Goal: Task Accomplishment & Management: Manage account settings

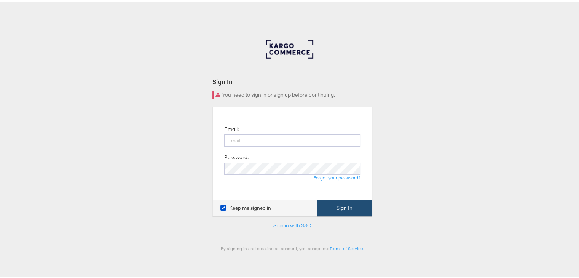
type input "[EMAIL_ADDRESS][DOMAIN_NAME]"
click at [337, 201] on button "Sign In" at bounding box center [344, 206] width 55 height 17
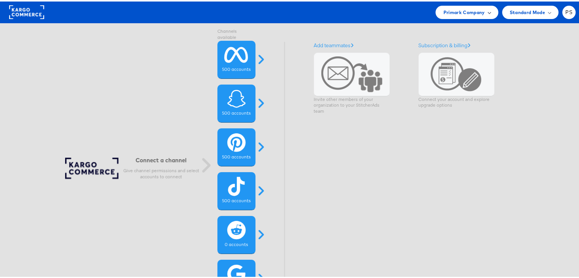
click at [451, 11] on span "Primark Company" at bounding box center [464, 11] width 42 height 8
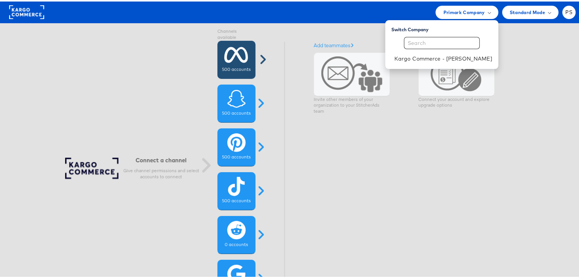
click at [257, 58] on span at bounding box center [262, 58] width 19 height 12
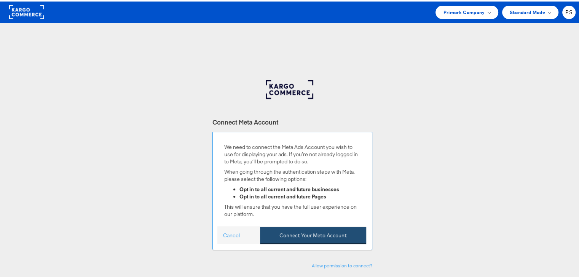
click at [296, 237] on button "Connect Your Meta Account" at bounding box center [313, 233] width 106 height 17
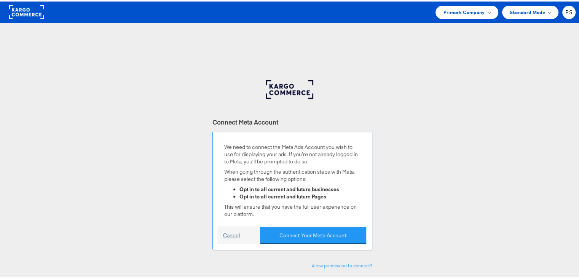
click at [232, 230] on link "Cancel" at bounding box center [231, 233] width 17 height 7
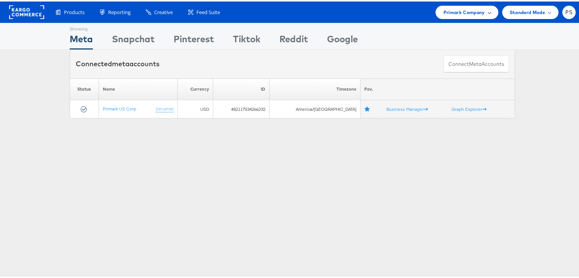
click at [450, 14] on span "Primark Company" at bounding box center [464, 11] width 42 height 8
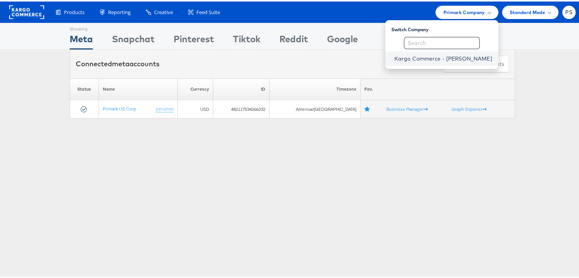
click at [426, 56] on link "Kargo Commerce - Priya Shinde" at bounding box center [444, 57] width 98 height 8
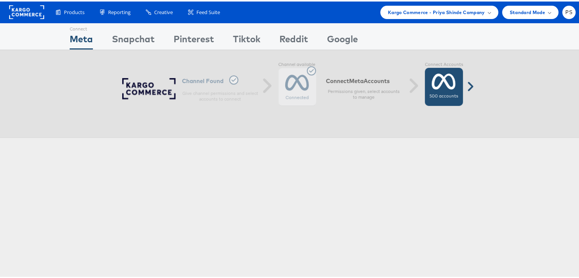
click at [442, 88] on icon at bounding box center [444, 79] width 24 height 19
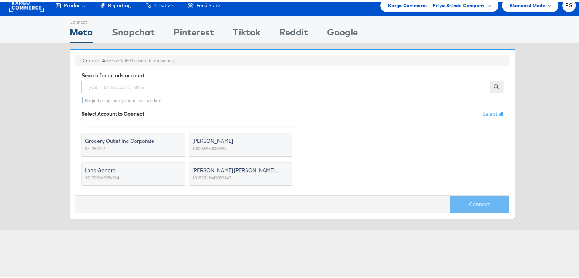
scroll to position [7, 0]
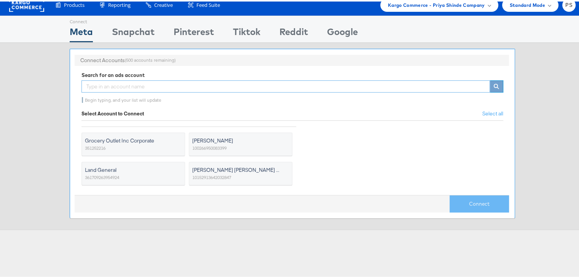
click at [133, 85] on input "text" at bounding box center [285, 85] width 409 height 12
click at [489, 111] on span "Select all" at bounding box center [493, 112] width 21 height 7
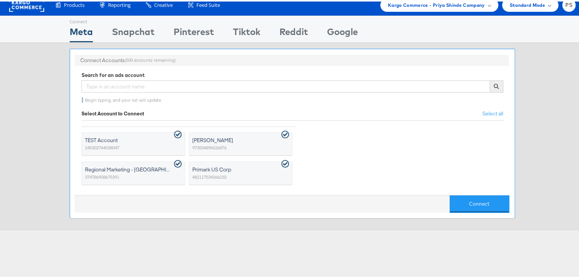
scroll to position [0, 0]
click at [486, 112] on span "Select all" at bounding box center [493, 112] width 21 height 7
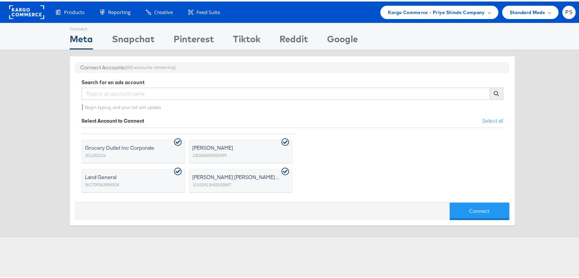
click at [30, 134] on div "Connect Accounts (500 accounts remaining) Search for an ads account Begin typin…" at bounding box center [292, 141] width 585 height 187
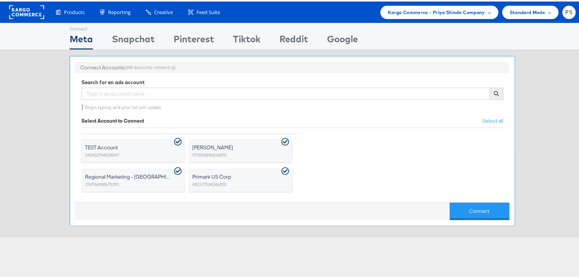
scroll to position [12, 0]
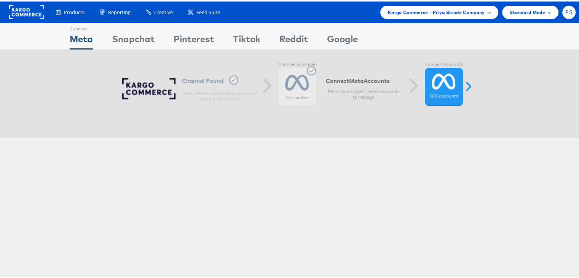
click at [564, 14] on div "PS" at bounding box center [568, 10] width 13 height 13
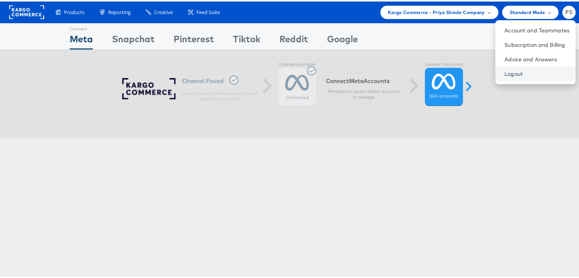
click at [509, 72] on link "Logout" at bounding box center [537, 73] width 65 height 8
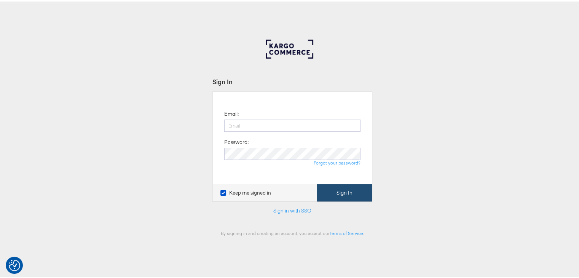
type input "[EMAIL_ADDRESS][DOMAIN_NAME]"
click at [323, 193] on button "Sign In" at bounding box center [344, 191] width 55 height 17
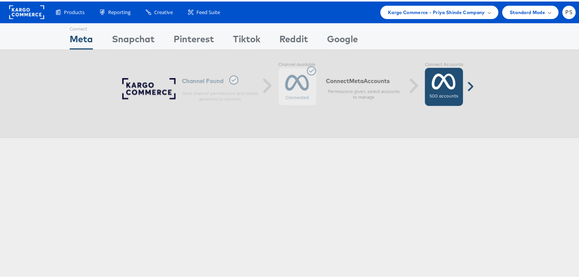
click at [463, 82] on span at bounding box center [470, 85] width 19 height 12
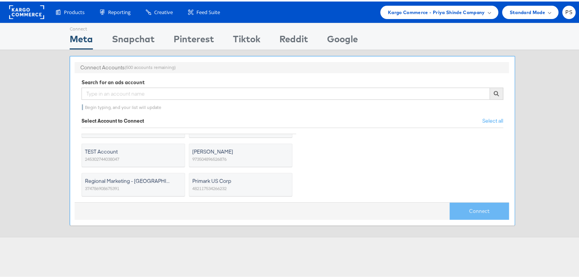
scroll to position [182, 0]
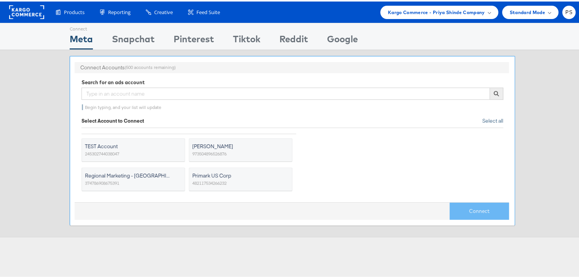
click at [492, 121] on span "Select all" at bounding box center [493, 119] width 21 height 7
click at [471, 209] on button "Connect" at bounding box center [479, 209] width 59 height 17
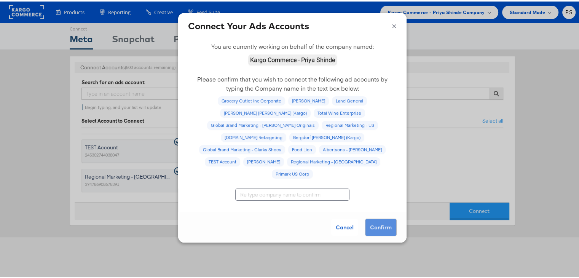
click at [376, 211] on div "Cancel Confirm" at bounding box center [292, 226] width 228 height 30
click at [375, 211] on div "Cancel Confirm" at bounding box center [292, 226] width 228 height 30
click at [373, 211] on div "Cancel Confirm" at bounding box center [292, 226] width 228 height 30
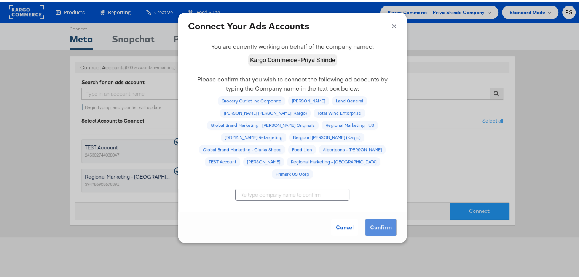
click at [273, 187] on input "text" at bounding box center [292, 193] width 114 height 12
click at [219, 101] on div "Grocery Outlet Inc Corporate" at bounding box center [251, 99] width 67 height 9
copy div "Grocery Outlet Inc Corporate"
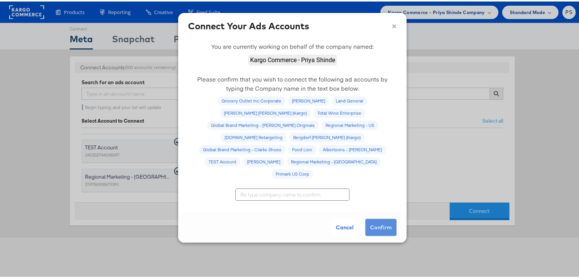
click at [259, 187] on input "text" at bounding box center [292, 193] width 114 height 12
paste input "Grocery Outlet Inc Corporate"
click at [288, 100] on div "[PERSON_NAME]" at bounding box center [308, 99] width 41 height 9
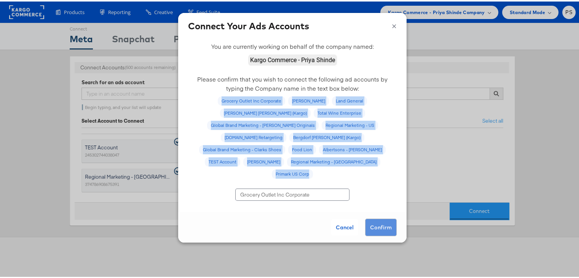
drag, startPoint x: 190, startPoint y: 98, endPoint x: 350, endPoint y: 147, distance: 167.0
click at [350, 147] on div "Grocery Outlet Inc Corporate Steve Madden Land General Neiman Marcus (Kargo) To…" at bounding box center [292, 136] width 209 height 82
copy div "Grocery Outlet Inc Corporate Steve Madden Land General Neiman Marcus (Kargo) To…"
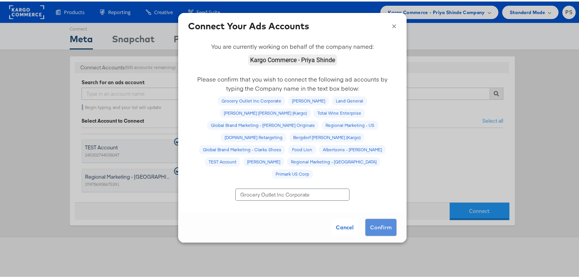
click at [310, 187] on input "Grocery Outlet Inc Corporate" at bounding box center [292, 193] width 114 height 12
paste input "Steve Madden Land General Neiman Marcus (Kargo) Total Wine Enterprise Global Br…"
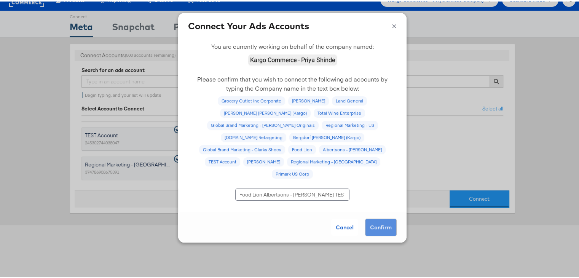
scroll to position [0, 693]
type input "Grocery Outlet Inc Corporate Steve Madden Land General Neiman Marcus (Kargo) To…"
click at [371, 211] on div "Cancel Confirm" at bounding box center [292, 226] width 228 height 30
click at [378, 211] on div "Cancel Confirm" at bounding box center [292, 226] width 228 height 30
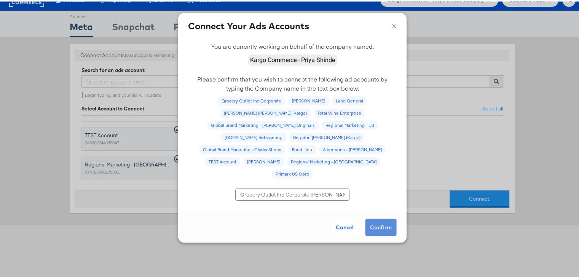
click at [378, 211] on div "Cancel Confirm" at bounding box center [292, 226] width 228 height 30
click at [288, 187] on input "Grocery Outlet Inc Corporate Steve Madden Land General Neiman Marcus (Kargo) To…" at bounding box center [292, 193] width 114 height 12
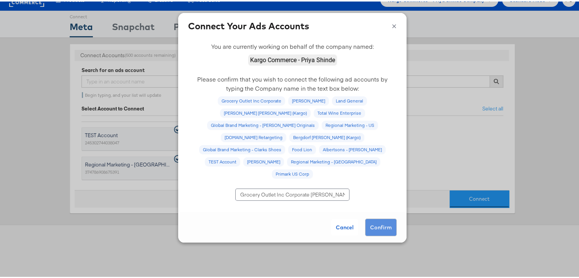
click at [288, 187] on input "Grocery Outlet Inc Corporate Steve Madden Land General Neiman Marcus (Kargo) To…" at bounding box center [292, 193] width 114 height 12
click at [218, 99] on div "Grocery Outlet Inc Corporate" at bounding box center [251, 99] width 67 height 9
copy div "Grocery Outlet Inc Corporate"
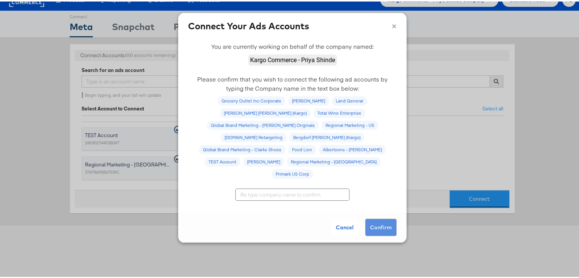
click at [247, 187] on input "text" at bounding box center [292, 193] width 114 height 12
paste input "Grocery Outlet Inc Corporate"
click at [288, 99] on div "[PERSON_NAME]" at bounding box center [308, 99] width 41 height 9
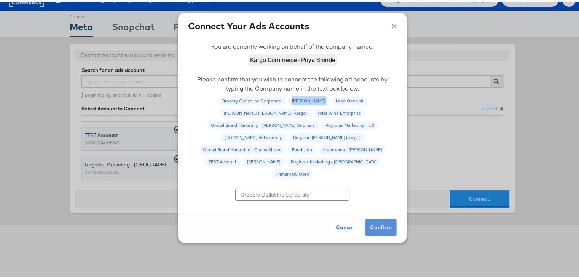
click at [288, 99] on div "[PERSON_NAME]" at bounding box center [308, 99] width 41 height 9
copy div "[PERSON_NAME]"
click at [326, 187] on input "Grocery Outlet Inc Corporate" at bounding box center [292, 193] width 114 height 12
paste input "[PERSON_NAME]"
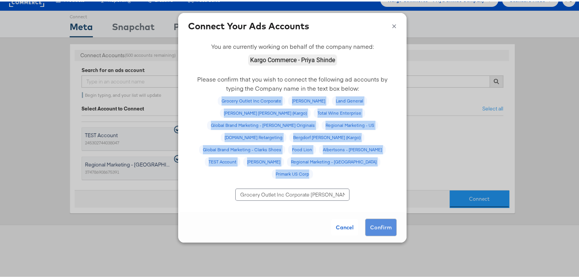
drag, startPoint x: 191, startPoint y: 97, endPoint x: 351, endPoint y: 150, distance: 168.5
click at [351, 150] on div "Grocery Outlet Inc Corporate Steve Madden Land General Neiman Marcus (Kargo) To…" at bounding box center [292, 136] width 209 height 82
copy div "Grocery Outlet Inc Corporate Steve Madden Land General Neiman Marcus (Kargo) To…"
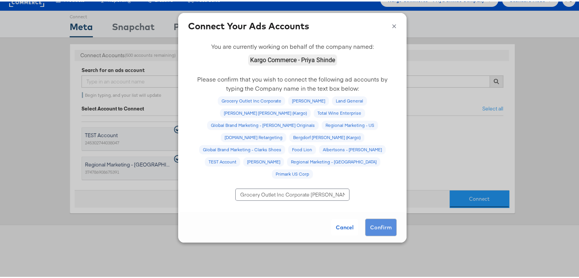
click at [293, 187] on input "Grocery Outlet Inc Corporate Steve Madden" at bounding box center [292, 193] width 114 height 12
paste input "text"
type input "Grocery Outlet Inc Corporate"
type input "Grocery outlet Inc Corporate"
click at [223, 100] on div "Grocery Outlet Inc Corporate" at bounding box center [251, 99] width 67 height 9
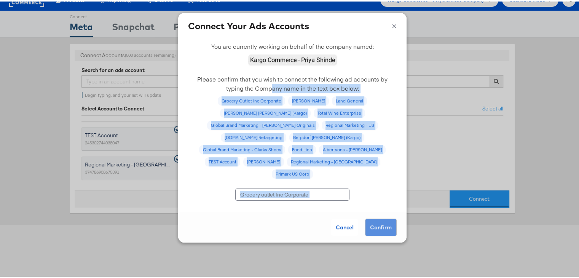
drag, startPoint x: 353, startPoint y: 194, endPoint x: 256, endPoint y: 90, distance: 142.3
click at [256, 90] on div "You are currently working on behalf of the company named: Please confirm that y…" at bounding box center [292, 139] width 228 height 204
click at [313, 187] on input "Grocery outlet Inc Corporate" at bounding box center [292, 193] width 114 height 12
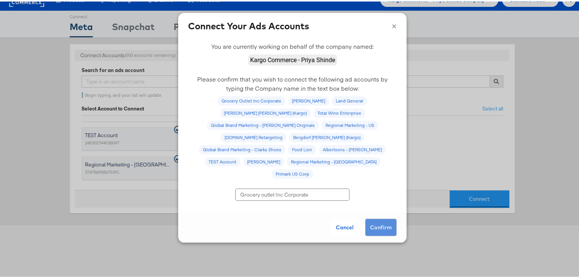
click at [392, 26] on button "×" at bounding box center [394, 23] width 5 height 11
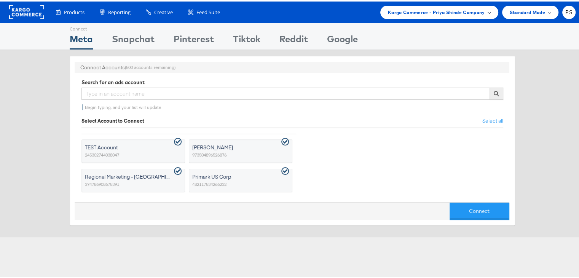
click at [483, 13] on div "Kargo Commerce - Priya Shinde Company" at bounding box center [439, 11] width 103 height 8
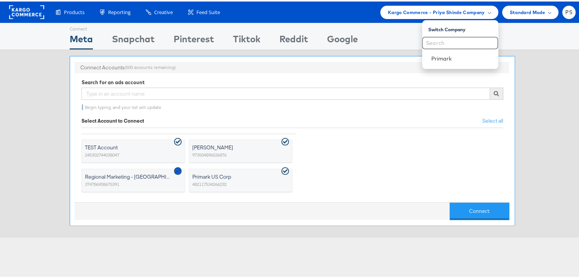
click at [174, 169] on icon at bounding box center [178, 170] width 8 height 8
click at [0, 0] on input "Regional Marketing - CA 374786908675391" at bounding box center [0, 0] width 0 height 0
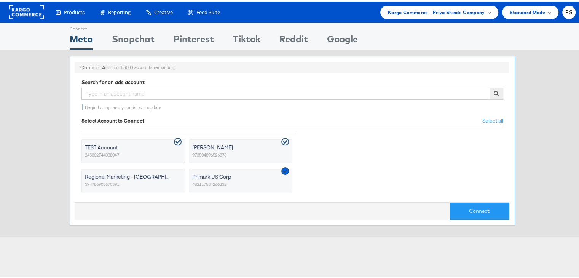
click at [283, 168] on icon at bounding box center [285, 170] width 8 height 8
click at [0, 0] on input "Primark US Corp 482117534266232" at bounding box center [0, 0] width 0 height 0
click at [282, 140] on icon at bounding box center [285, 140] width 8 height 8
click at [0, 0] on input "Priya Shinde 973504896526876" at bounding box center [0, 0] width 0 height 0
drag, startPoint x: 286, startPoint y: 138, endPoint x: 486, endPoint y: 120, distance: 200.4
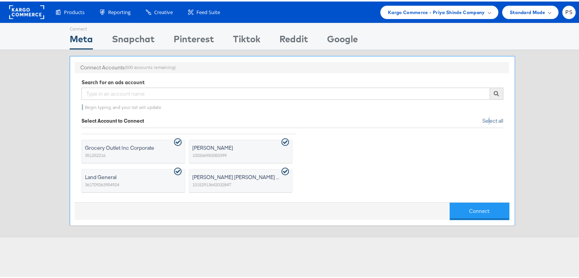
click at [486, 120] on span "Select all" at bounding box center [493, 119] width 21 height 7
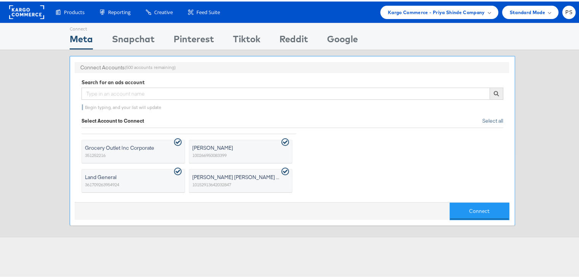
click at [486, 120] on span "Select all" at bounding box center [493, 119] width 21 height 7
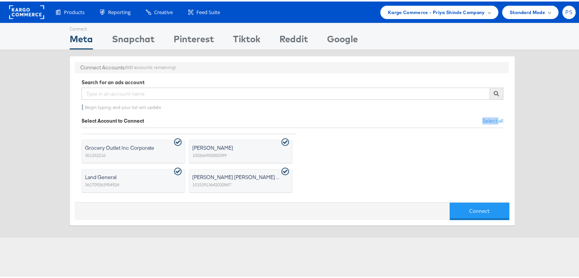
click at [566, 16] on div "PS" at bounding box center [568, 10] width 13 height 13
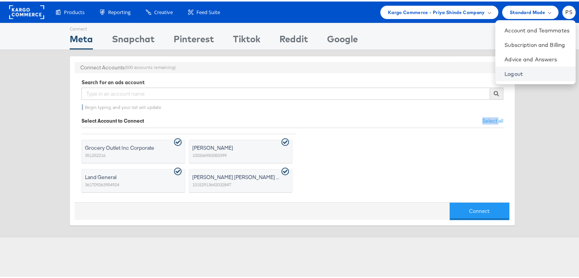
click at [505, 69] on link "Logout" at bounding box center [537, 73] width 65 height 8
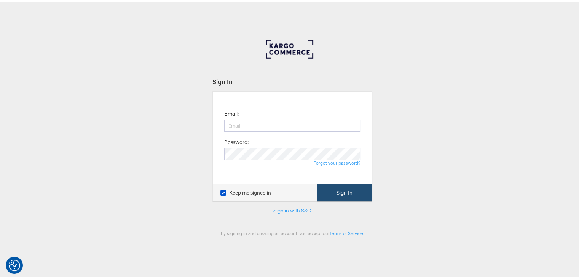
type input "priya.shinde@kargo.com"
click at [343, 194] on button "Sign In" at bounding box center [344, 191] width 55 height 17
click at [342, 195] on button "Sign In" at bounding box center [344, 191] width 55 height 17
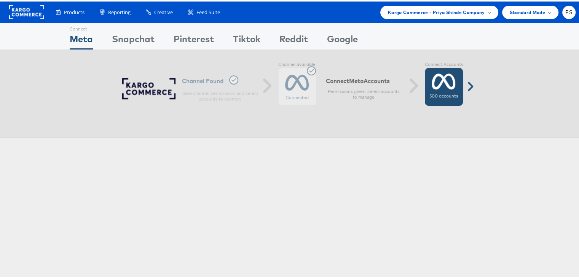
click at [445, 84] on icon at bounding box center [444, 79] width 24 height 19
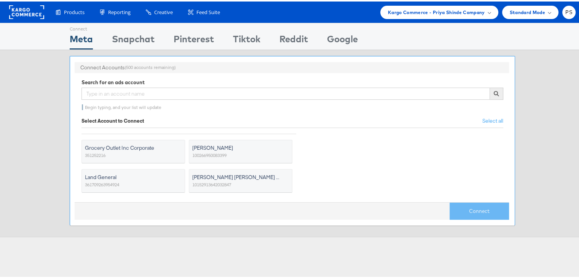
click at [147, 153] on label "Grocery Outlet Inc Corporate 351252216" at bounding box center [133, 150] width 104 height 24
click at [0, 0] on input "Grocery Outlet Inc Corporate 351252216" at bounding box center [0, 0] width 0 height 0
click at [466, 210] on button "Connect" at bounding box center [479, 209] width 59 height 17
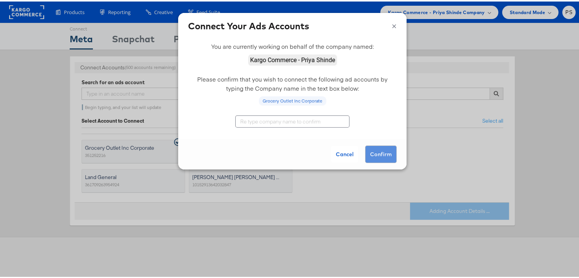
click at [288, 119] on input "text" at bounding box center [292, 120] width 114 height 12
click at [294, 98] on div "Grocery Outlet Inc Corporate" at bounding box center [292, 99] width 67 height 9
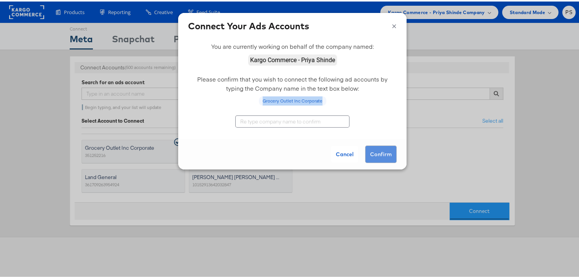
click at [294, 98] on div "Grocery Outlet Inc Corporate" at bounding box center [292, 99] width 67 height 9
copy div "Grocery Outlet Inc Corporate"
click at [286, 117] on input "text" at bounding box center [292, 120] width 114 height 12
paste input "Grocery Outlet Inc Corporate"
type input "Grocery Outlet Inc Corporate"
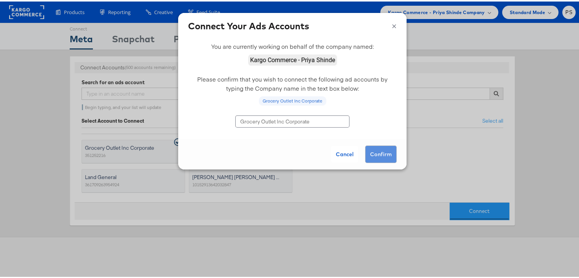
click at [375, 154] on div "Cancel Confirm" at bounding box center [292, 152] width 228 height 30
click at [317, 123] on input "Grocery Outlet Inc Corporate" at bounding box center [292, 120] width 114 height 12
click at [341, 151] on button "Cancel" at bounding box center [344, 152] width 27 height 17
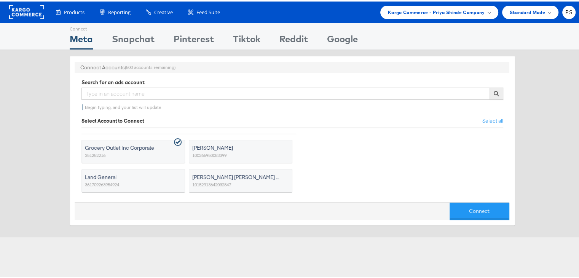
click at [20, 13] on rect at bounding box center [26, 11] width 35 height 14
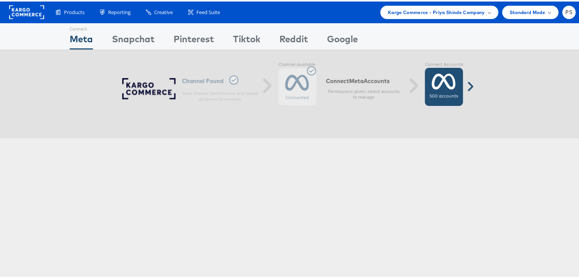
click at [430, 97] on label "500 accounts" at bounding box center [444, 95] width 29 height 6
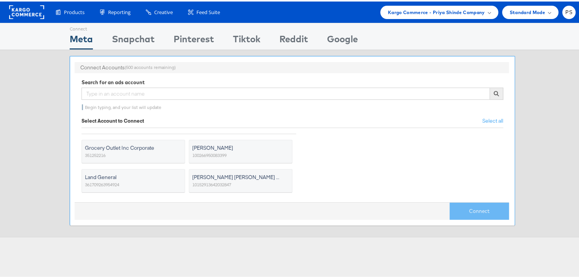
click at [142, 160] on label "Grocery Outlet Inc Corporate 351252216" at bounding box center [133, 150] width 104 height 24
click at [0, 0] on input "Grocery Outlet Inc Corporate 351252216" at bounding box center [0, 0] width 0 height 0
click at [468, 209] on button "Connect" at bounding box center [479, 209] width 59 height 17
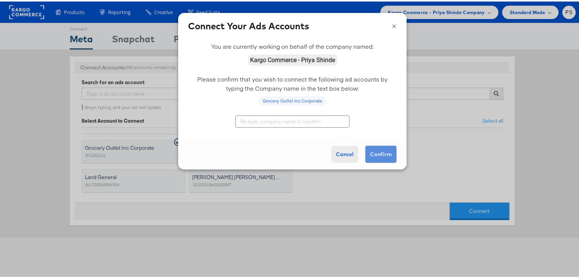
click at [343, 158] on button "Cancel" at bounding box center [344, 152] width 27 height 17
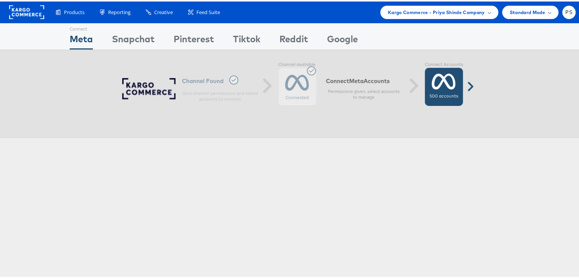
click at [435, 92] on label "500 accounts" at bounding box center [444, 95] width 29 height 6
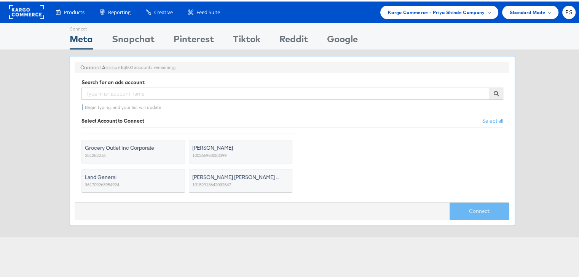
click at [162, 148] on span "Grocery Outlet Inc Corporate" at bounding box center [128, 146] width 87 height 8
click at [0, 0] on input "Grocery Outlet Inc Corporate 351252216" at bounding box center [0, 0] width 0 height 0
click at [466, 204] on button "Connect" at bounding box center [479, 209] width 59 height 17
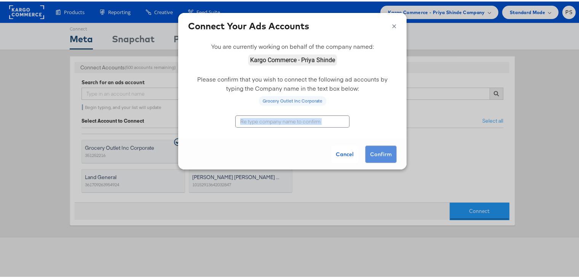
drag, startPoint x: 366, startPoint y: 142, endPoint x: 320, endPoint y: 120, distance: 51.1
click at [320, 120] on div "Cancel Confirm" at bounding box center [292, 141] width 228 height 54
click at [320, 120] on input "text" at bounding box center [292, 120] width 114 height 12
click at [370, 156] on div "Cancel Confirm" at bounding box center [292, 152] width 228 height 30
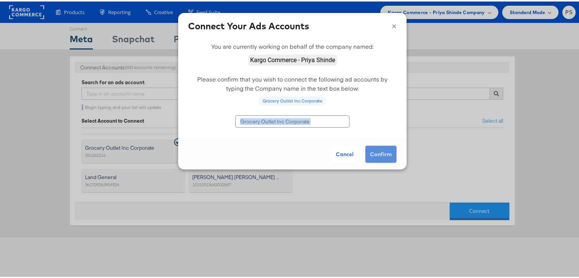
click at [370, 156] on div "Cancel Confirm" at bounding box center [292, 152] width 228 height 30
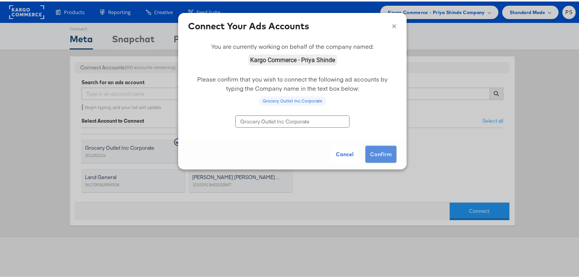
click at [294, 101] on div "Grocery Outlet Inc Corporate" at bounding box center [292, 99] width 67 height 9
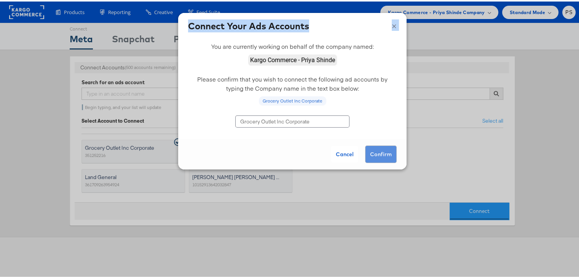
drag, startPoint x: 391, startPoint y: 21, endPoint x: 387, endPoint y: 26, distance: 6.8
click at [387, 26] on div "× Connect Your Ads Accounts" at bounding box center [292, 24] width 228 height 26
click at [392, 26] on button "×" at bounding box center [394, 23] width 5 height 11
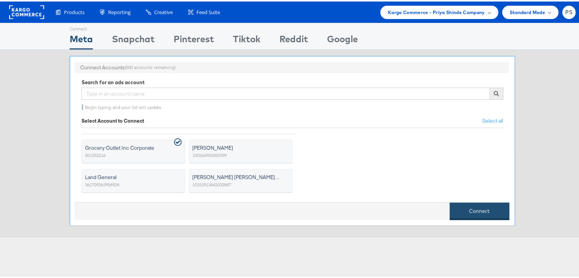
click at [477, 210] on button "Connect" at bounding box center [479, 209] width 59 height 17
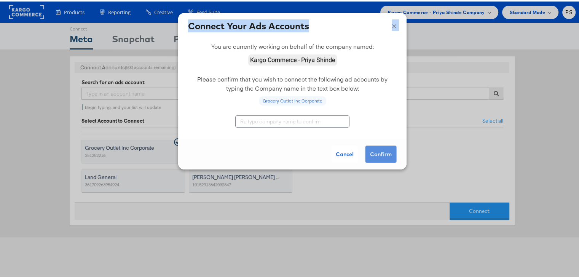
click at [305, 57] on img at bounding box center [292, 58] width 89 height 11
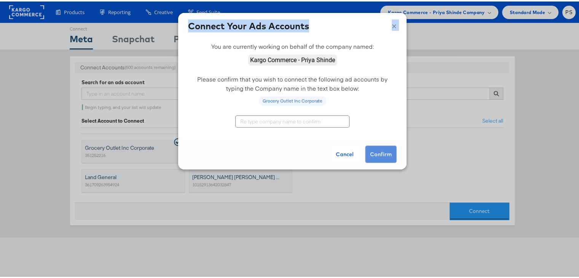
click at [276, 58] on img at bounding box center [292, 58] width 89 height 11
drag, startPoint x: 276, startPoint y: 58, endPoint x: 271, endPoint y: 119, distance: 61.1
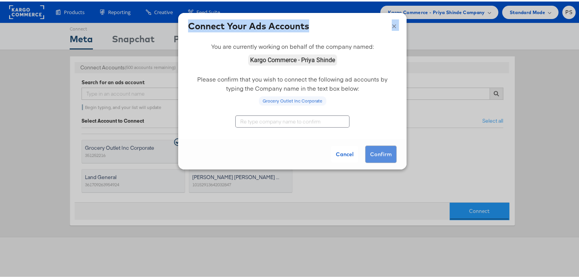
click at [271, 119] on div "You are currently working on behalf of the company named: Please confirm that y…" at bounding box center [292, 102] width 228 height 131
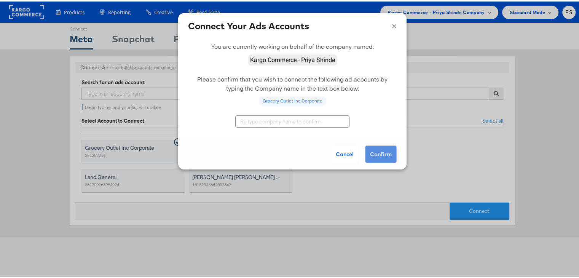
click at [271, 119] on input "text" at bounding box center [292, 120] width 114 height 12
click at [392, 25] on button "×" at bounding box center [394, 23] width 5 height 11
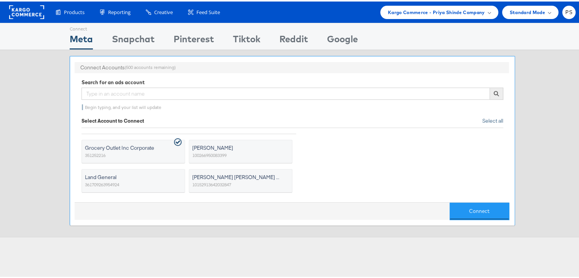
click at [488, 119] on span "Select all" at bounding box center [493, 119] width 21 height 7
click at [483, 214] on button "Connect" at bounding box center [479, 209] width 59 height 17
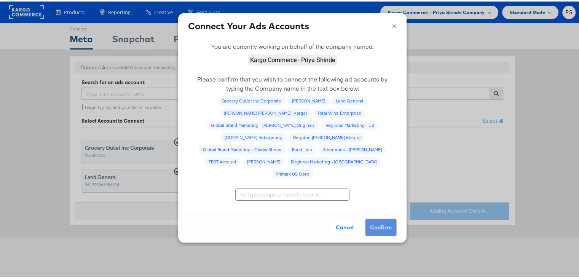
click at [286, 187] on input "text" at bounding box center [292, 193] width 114 height 12
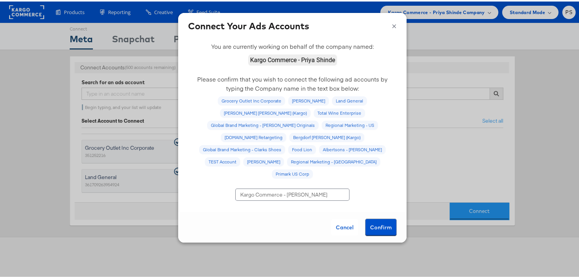
type input "Kargo Commerce - [PERSON_NAME]"
click at [375, 217] on button "Confirm" at bounding box center [381, 226] width 32 height 18
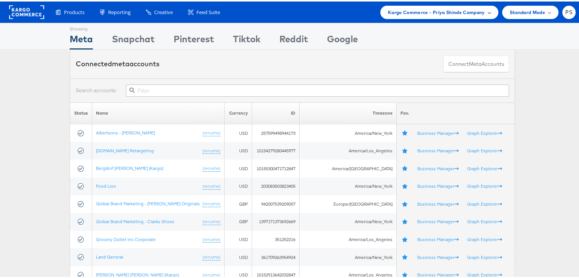
click at [401, 6] on div "Kargo Commerce - Priya Shinde Company" at bounding box center [439, 10] width 118 height 13
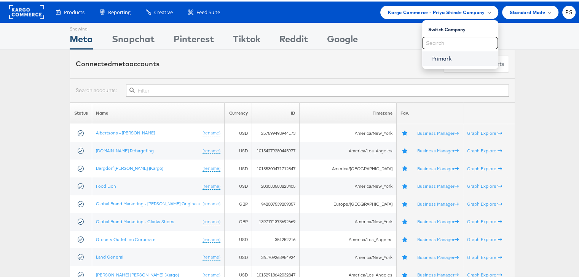
click at [436, 57] on link "Primark" at bounding box center [461, 57] width 61 height 8
